Goal: Task Accomplishment & Management: Manage account settings

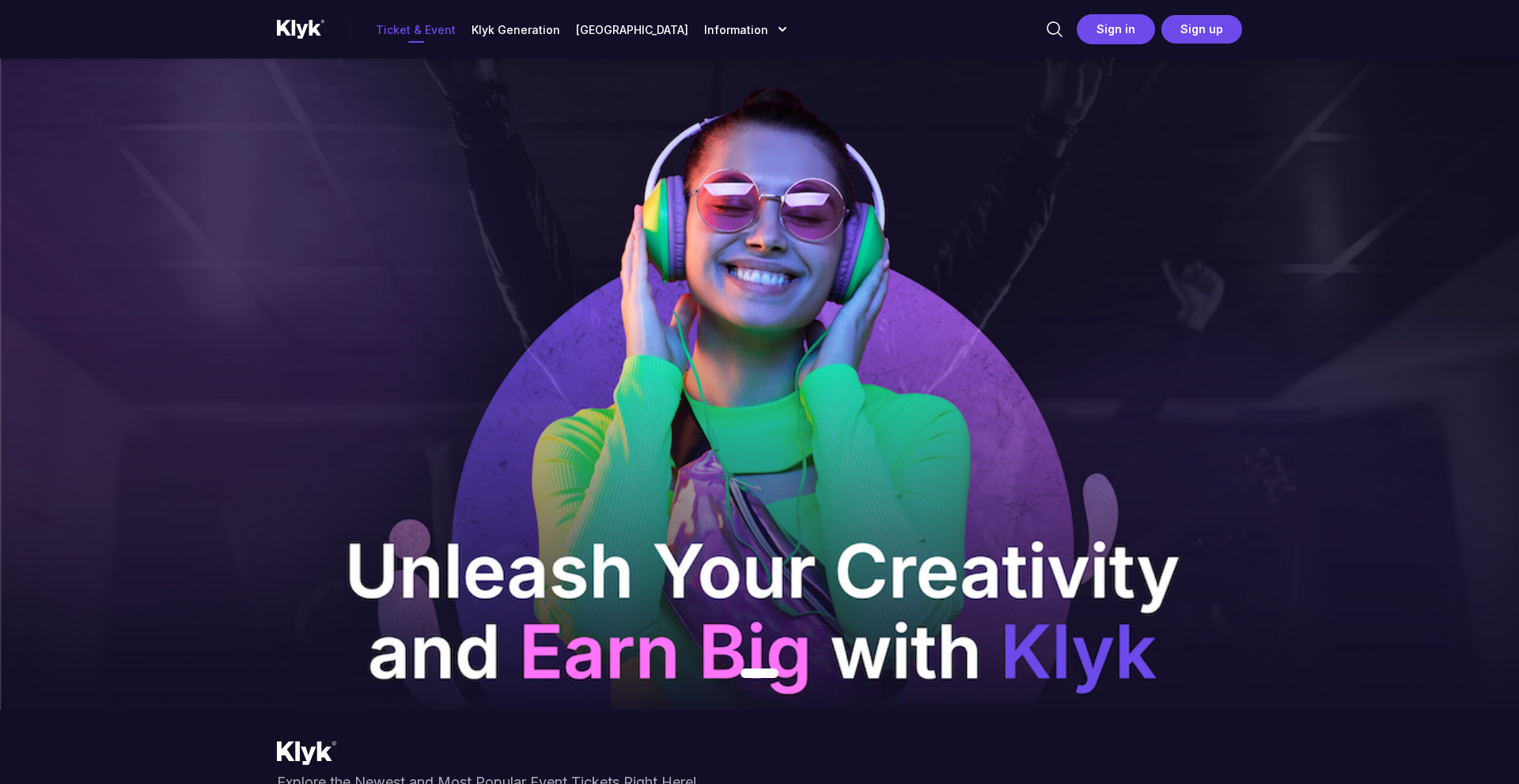
click at [1128, 44] on button "Sign in" at bounding box center [1116, 30] width 79 height 30
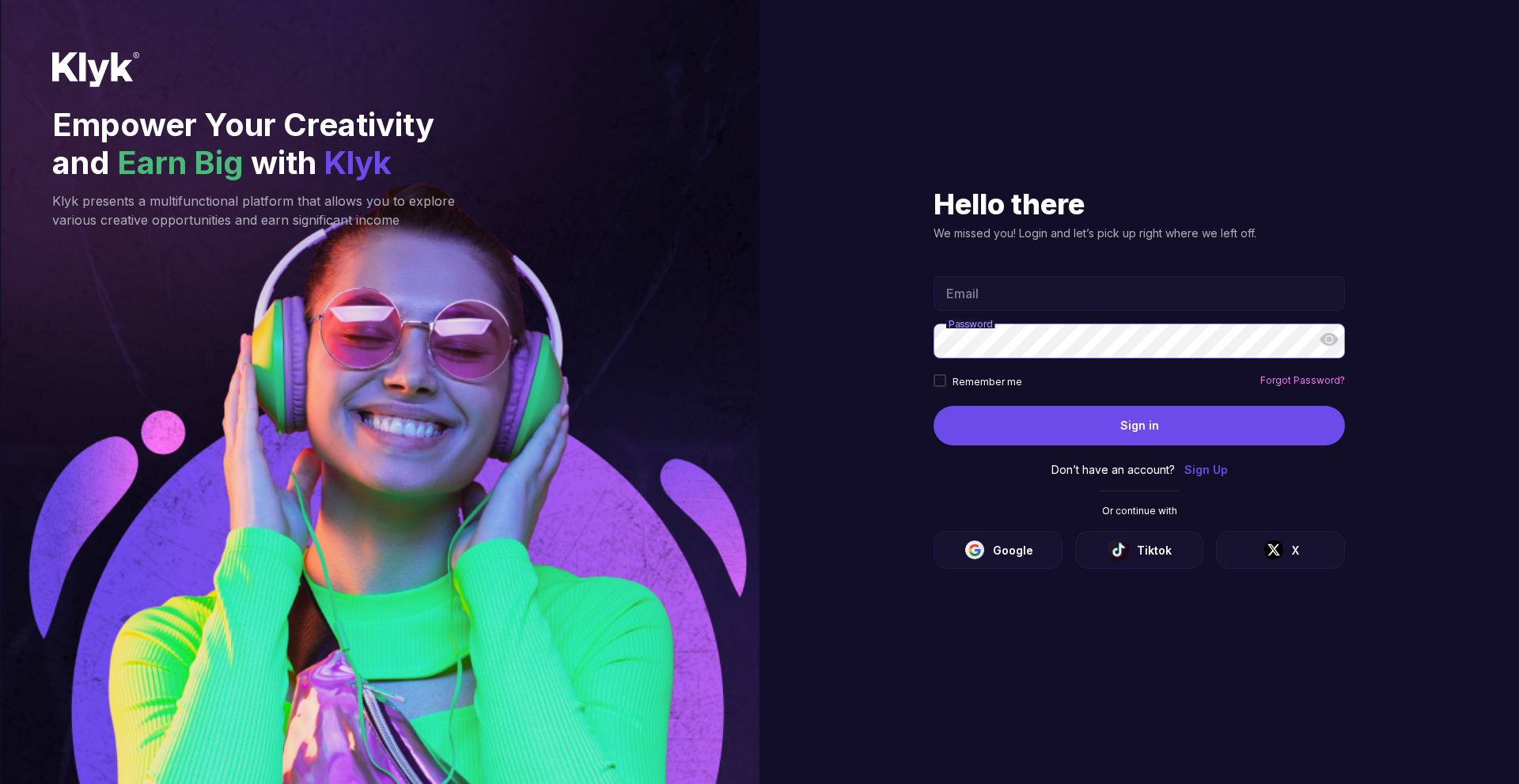
click at [1028, 559] on div "Google" at bounding box center [998, 550] width 102 height 24
click at [1030, 560] on div "Google" at bounding box center [998, 550] width 102 height 24
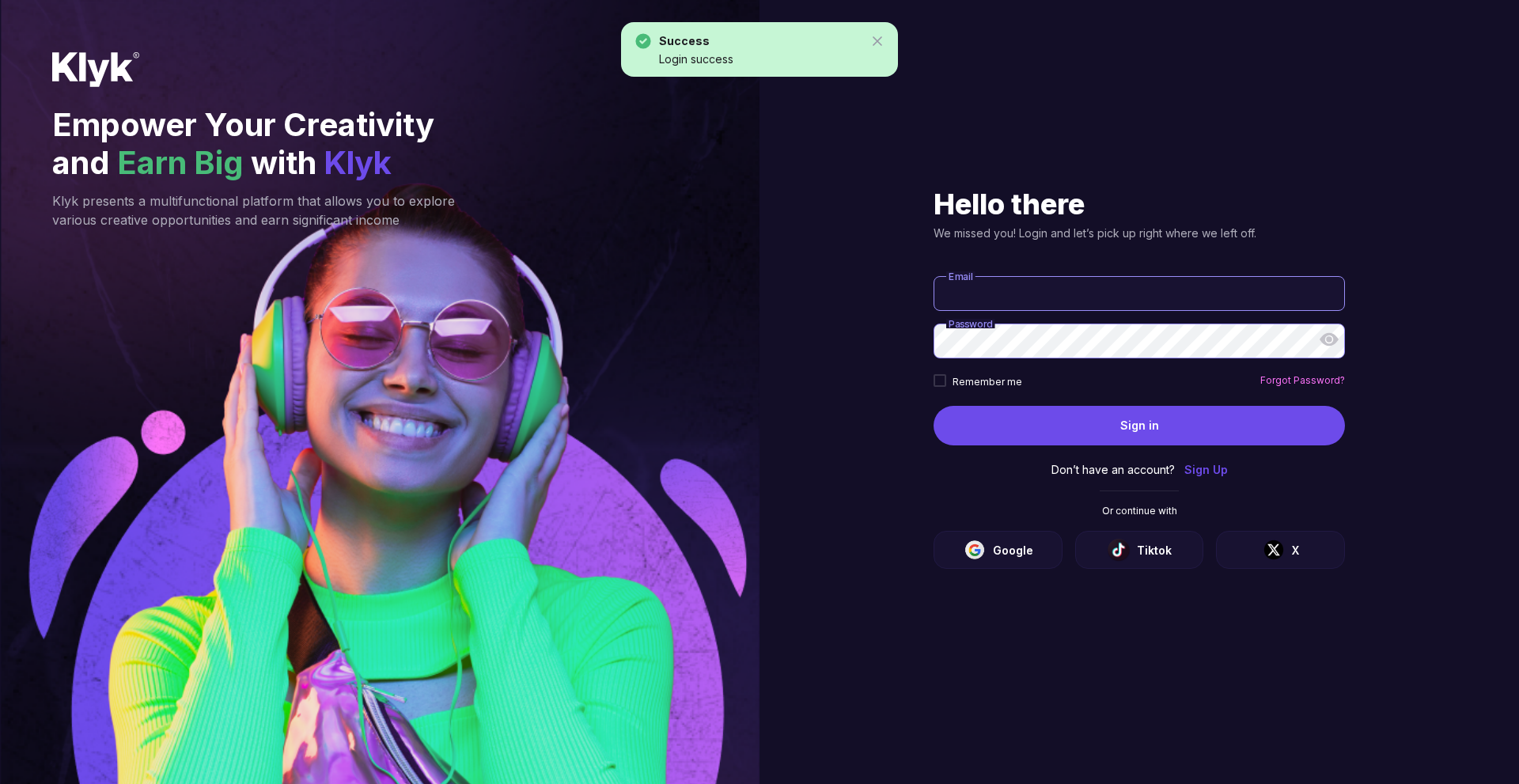
click at [1095, 308] on input "Email" at bounding box center [1139, 293] width 412 height 35
click at [1168, 636] on section "Hello there We missed you! Login and let’s pick up right where we left off. Ema…" at bounding box center [1139, 392] width 474 height 784
click at [62, 60] on img at bounding box center [95, 69] width 87 height 35
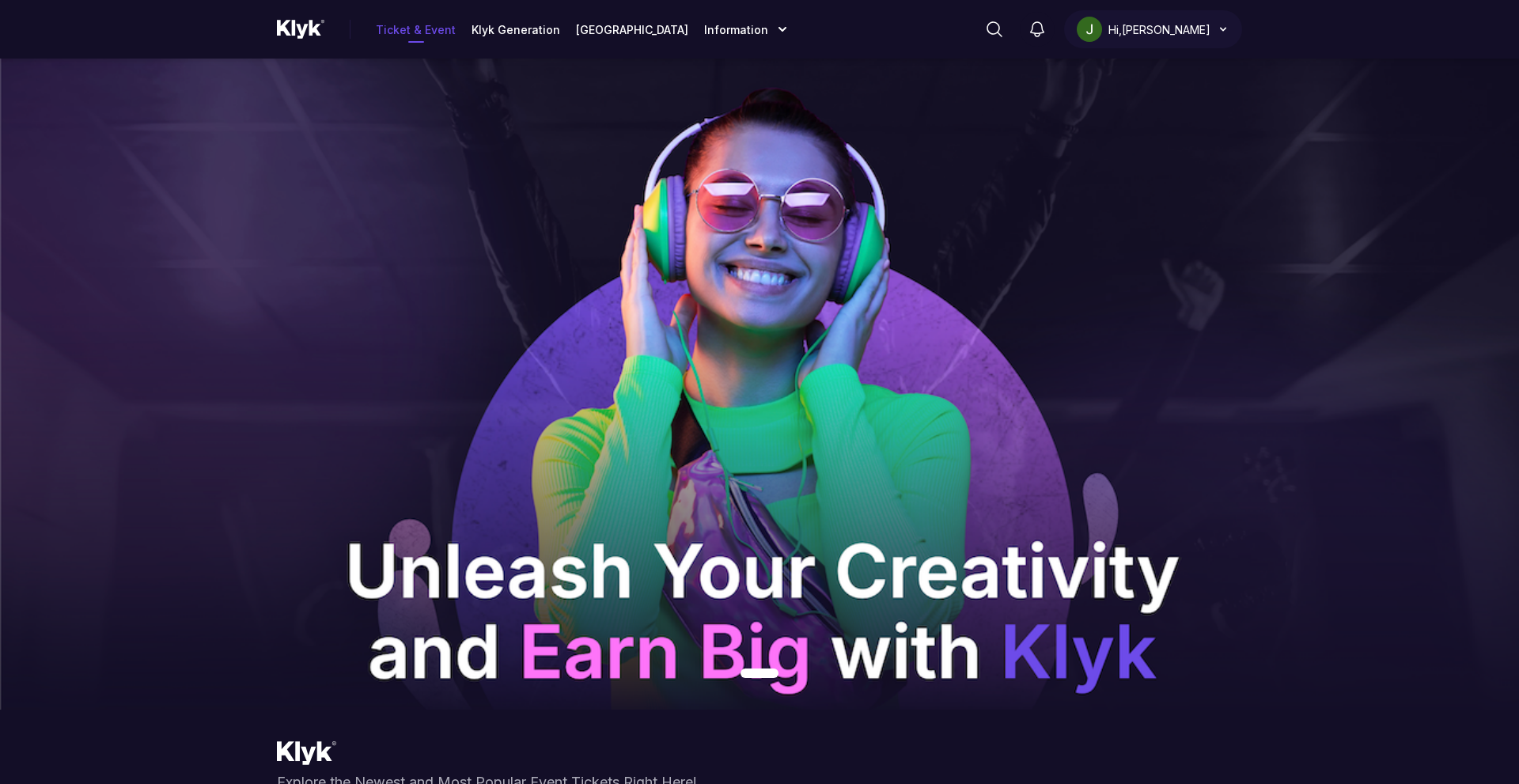
click at [1172, 29] on p "Hi, Jack Brown" at bounding box center [1159, 30] width 102 height 17
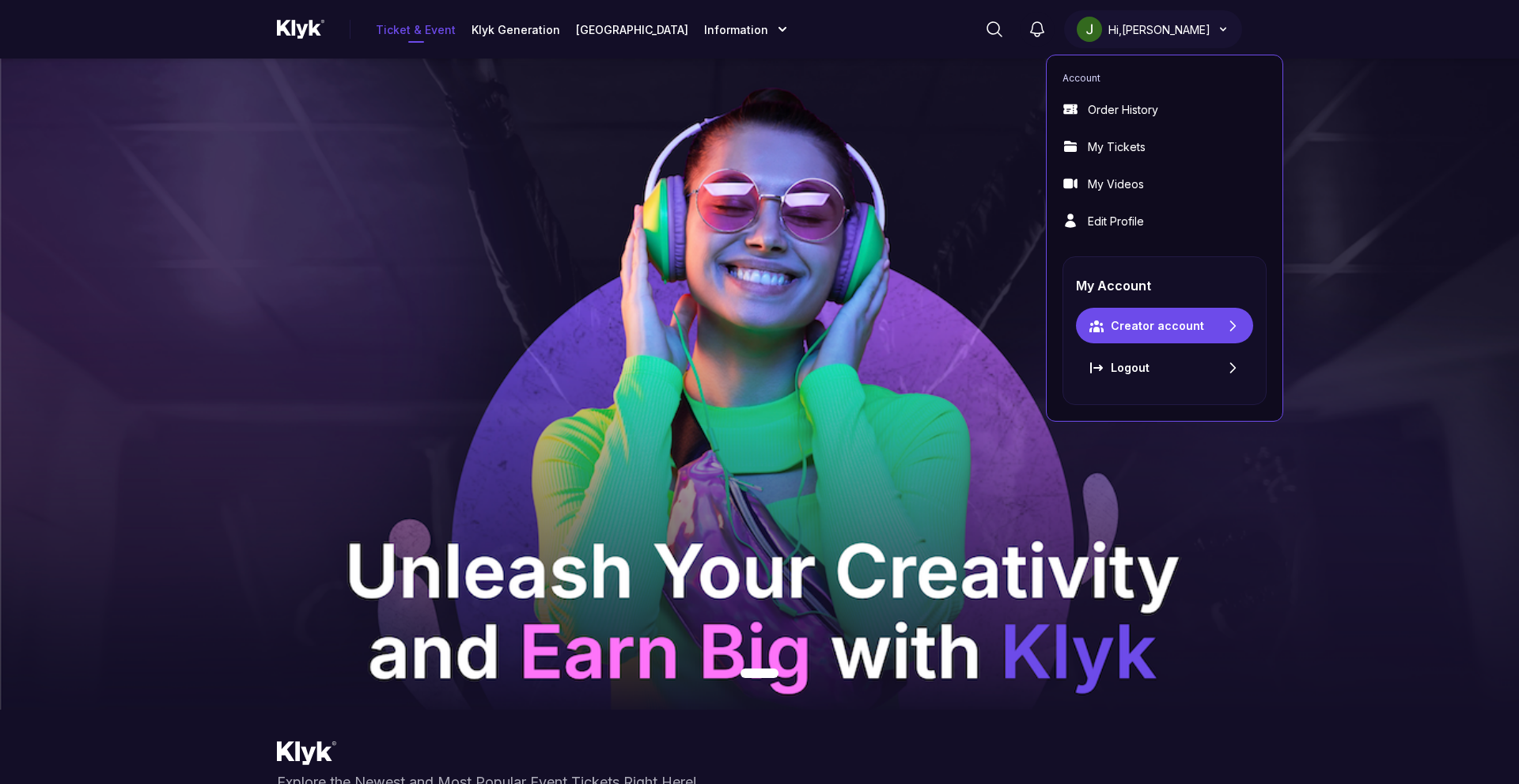
click at [968, 149] on img at bounding box center [759, 383] width 1519 height 651
click at [1136, 319] on p "Creator account" at bounding box center [1157, 325] width 93 height 17
